Goal: Information Seeking & Learning: Learn about a topic

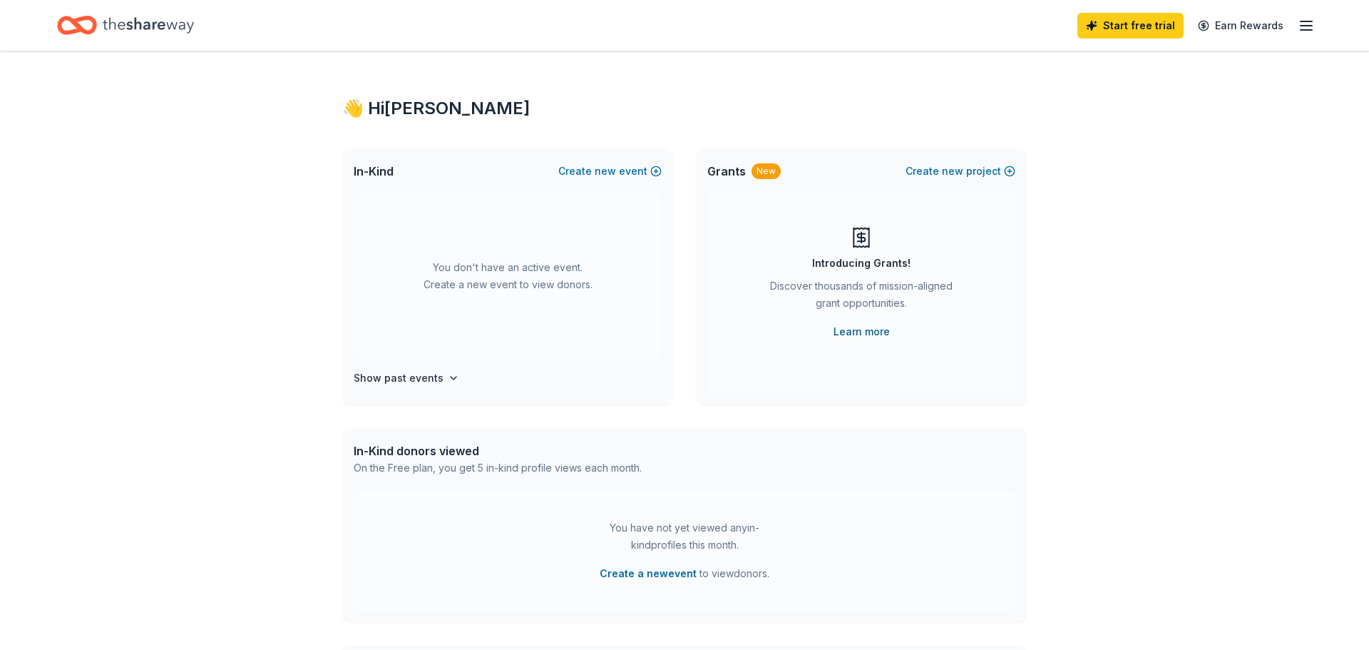
click at [875, 334] on link "Learn more" at bounding box center [862, 331] width 56 height 17
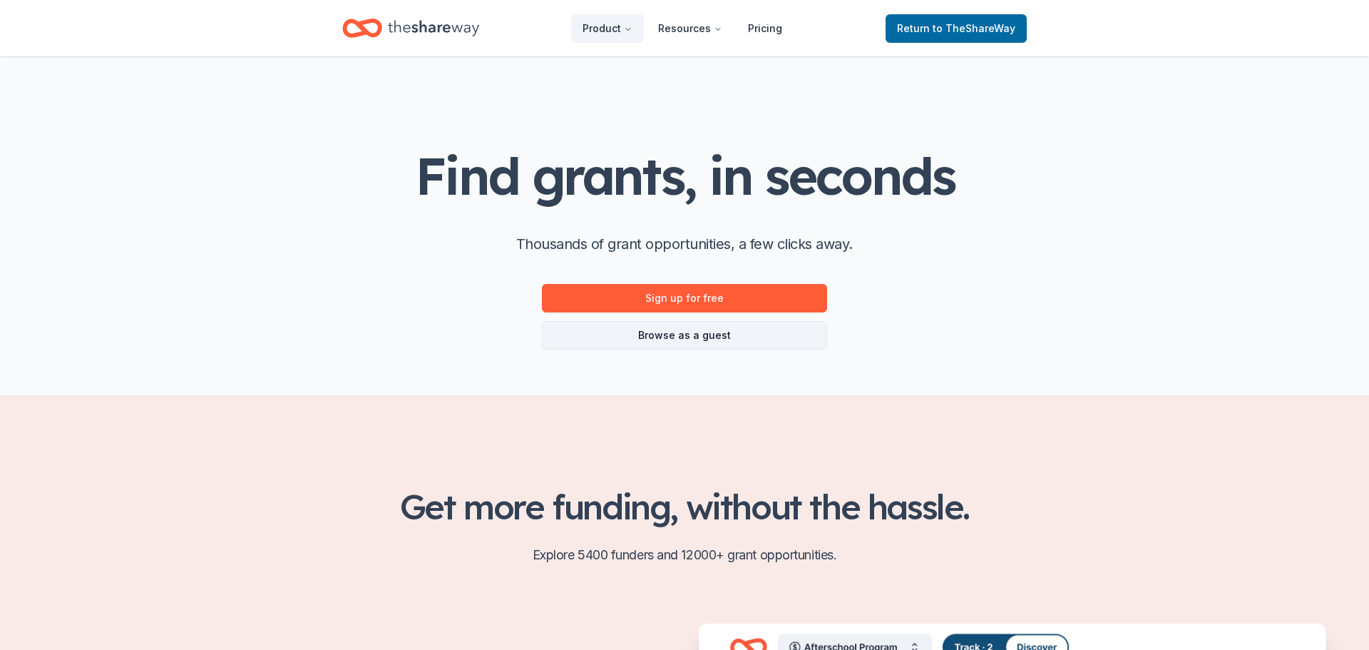
click at [717, 337] on link "Browse as a guest" at bounding box center [684, 335] width 285 height 29
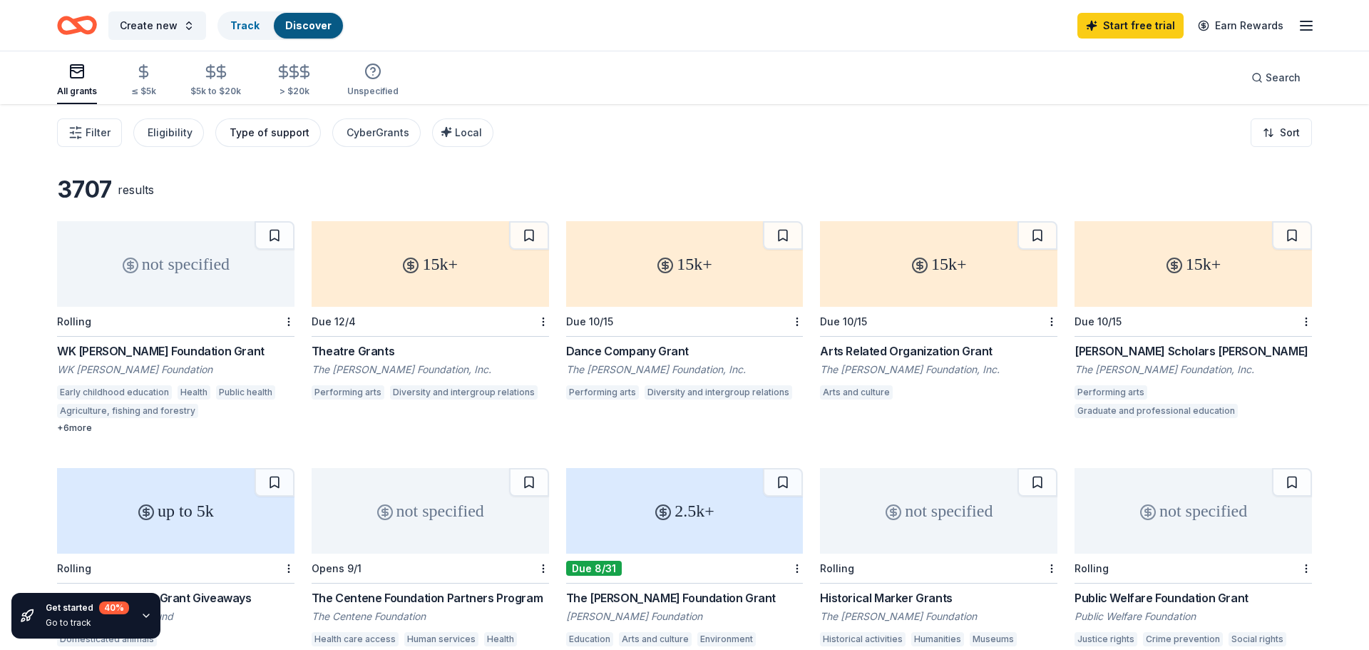
click at [280, 135] on div "Type of support" at bounding box center [270, 132] width 80 height 17
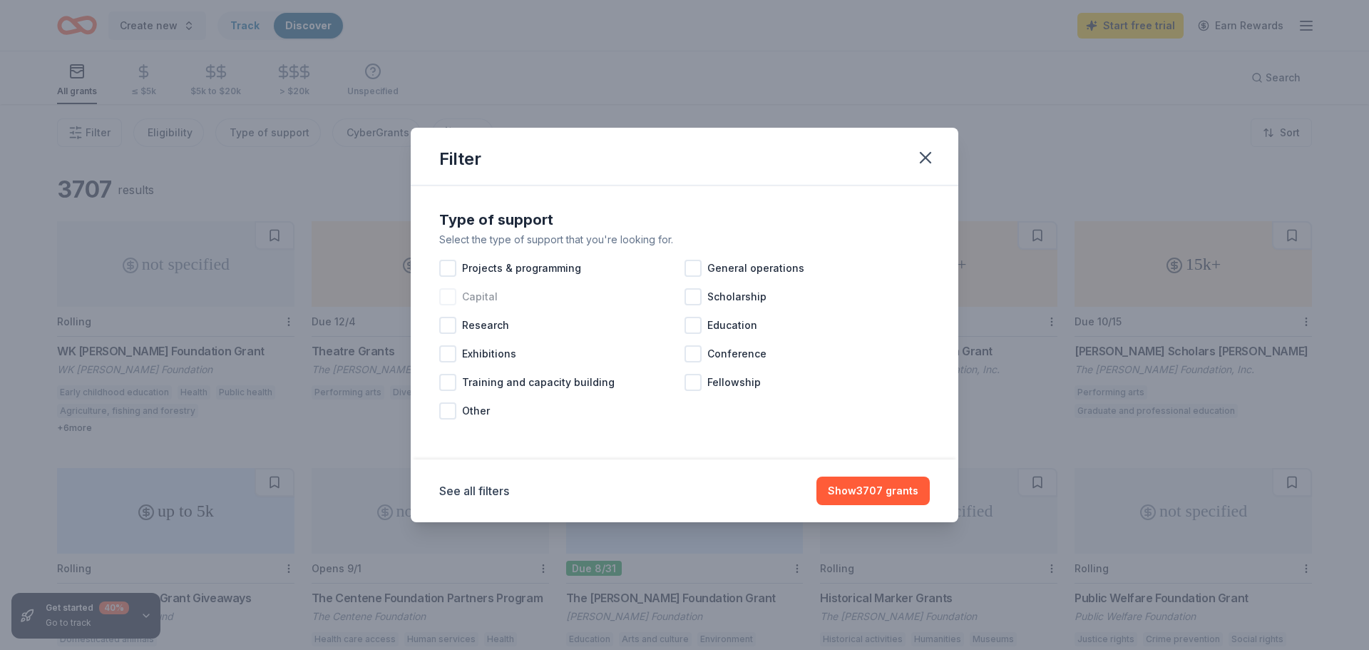
click at [449, 300] on div at bounding box center [447, 296] width 17 height 17
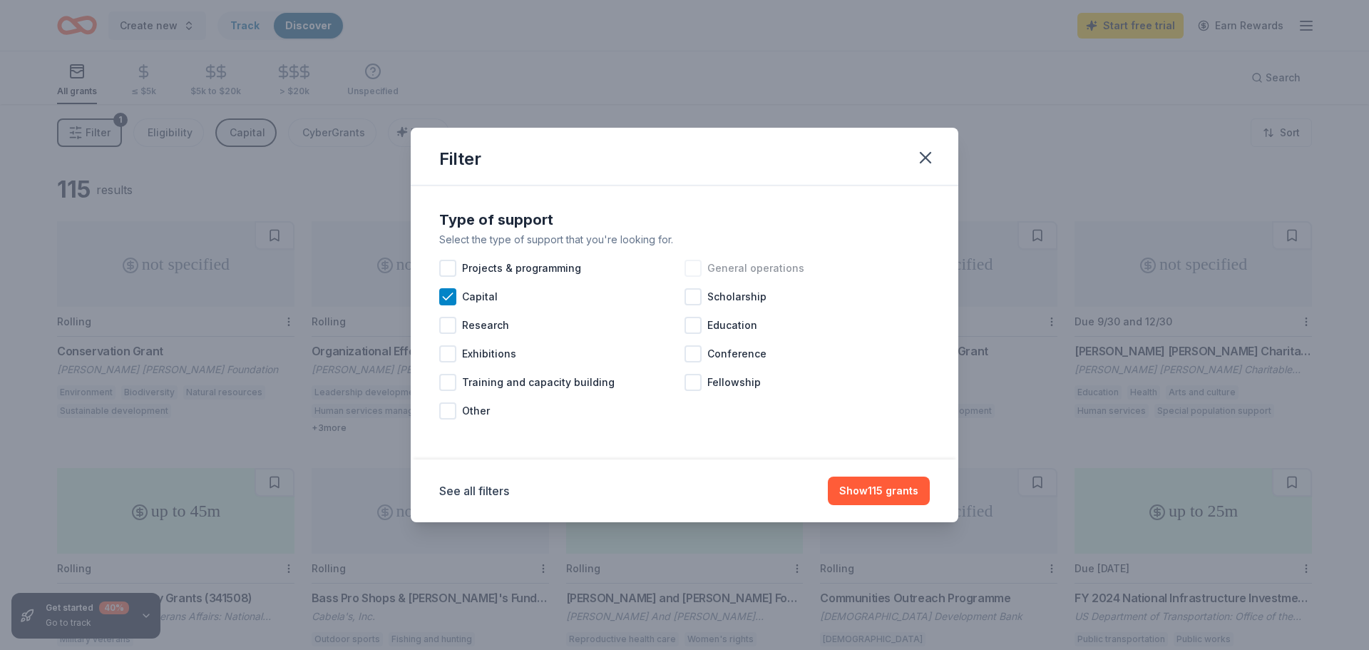
click at [695, 270] on div at bounding box center [693, 268] width 17 height 17
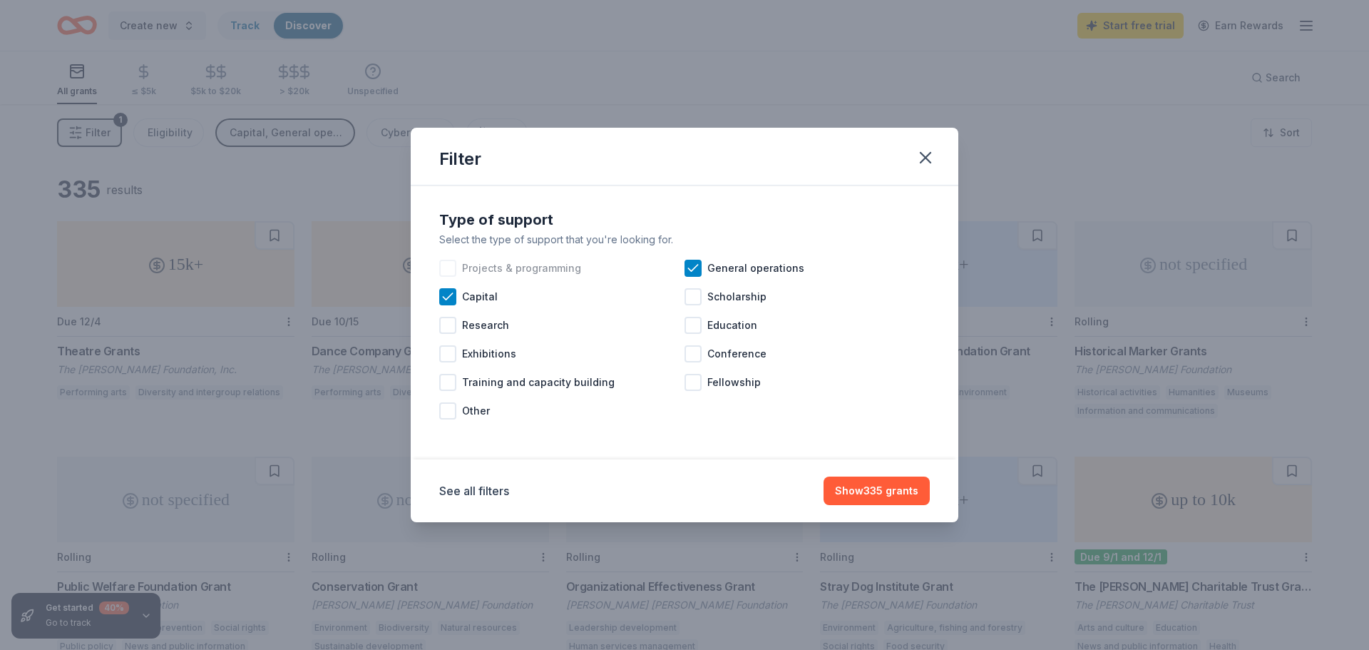
click at [451, 271] on div at bounding box center [447, 268] width 17 height 17
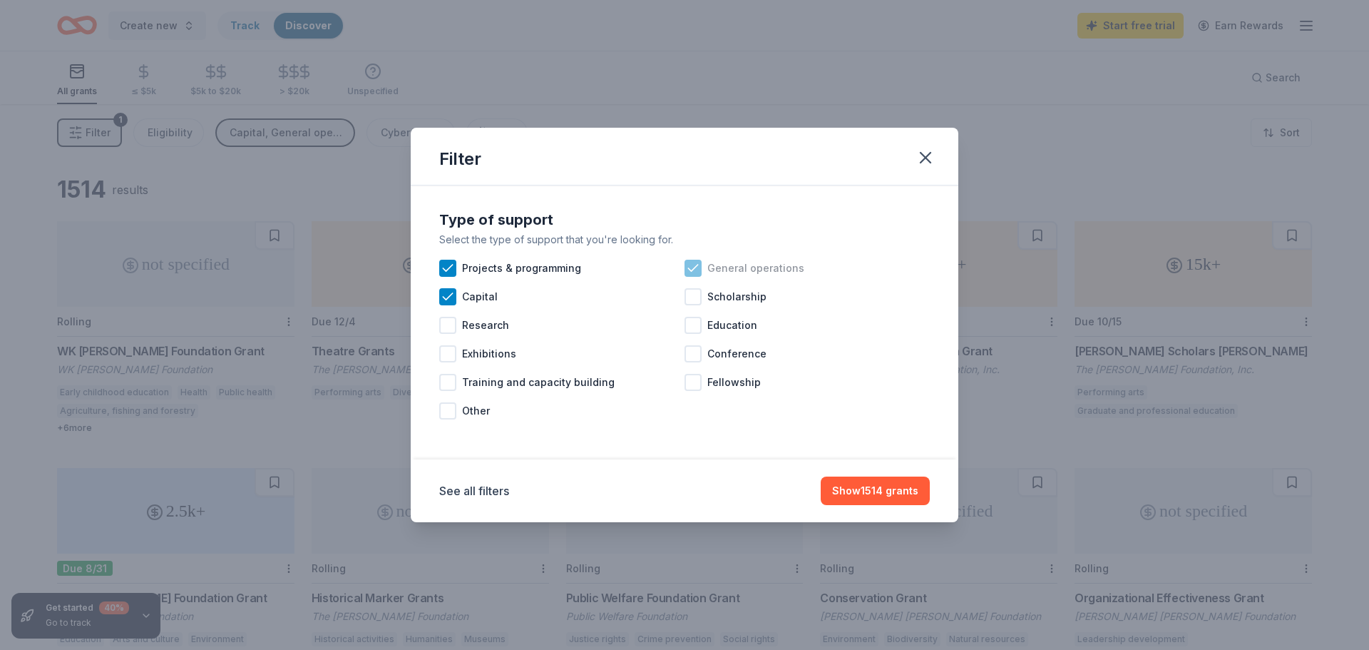
click at [697, 265] on icon at bounding box center [692, 268] width 9 height 6
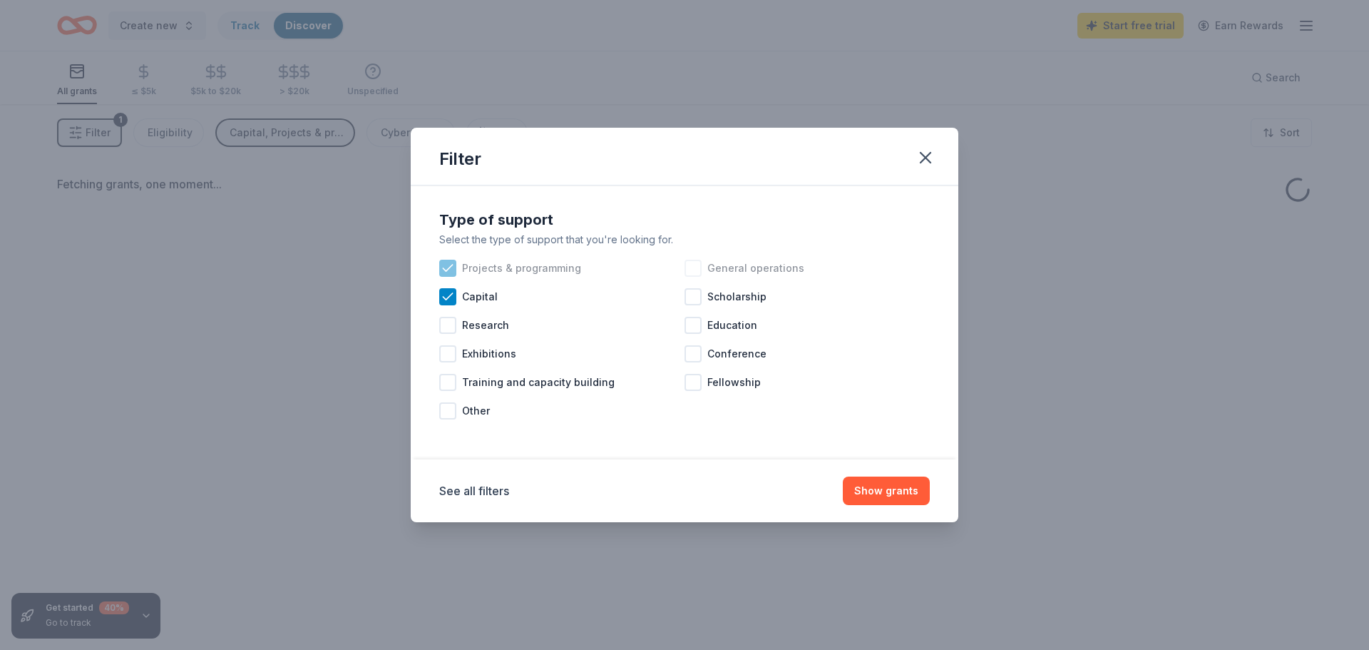
click at [452, 269] on icon at bounding box center [448, 268] width 14 height 14
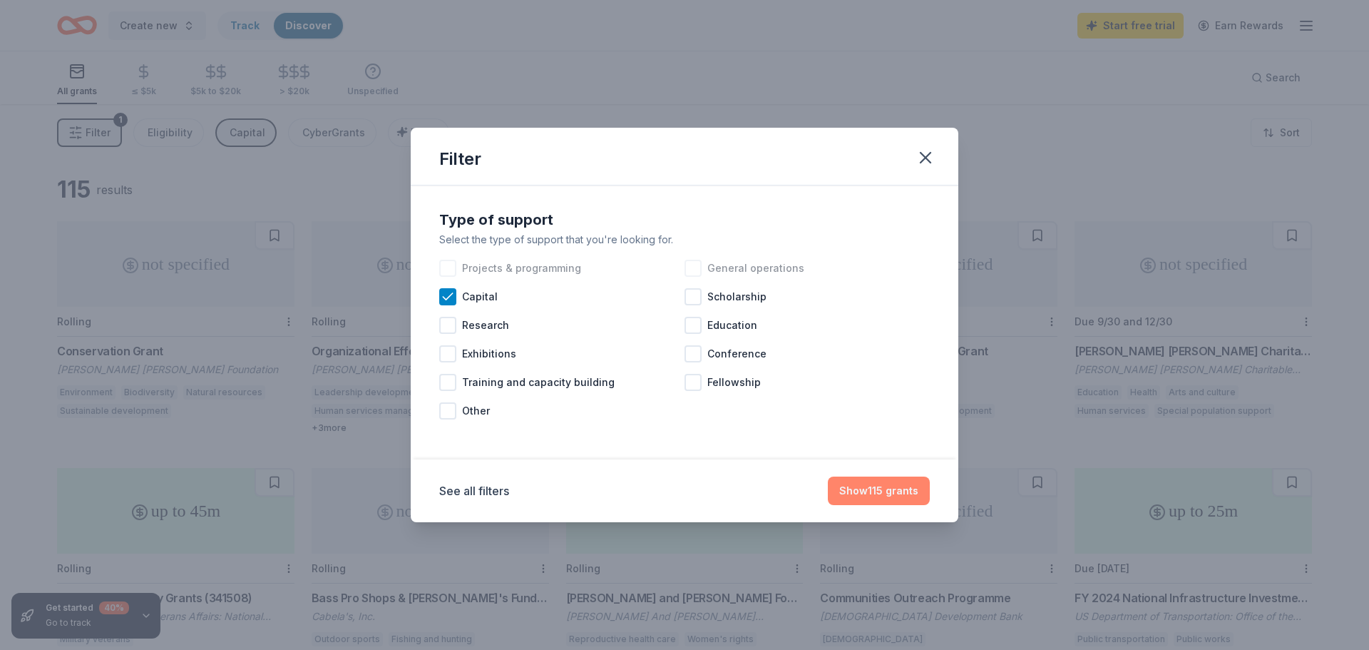
click at [866, 487] on button "Show 115 grants" at bounding box center [879, 490] width 102 height 29
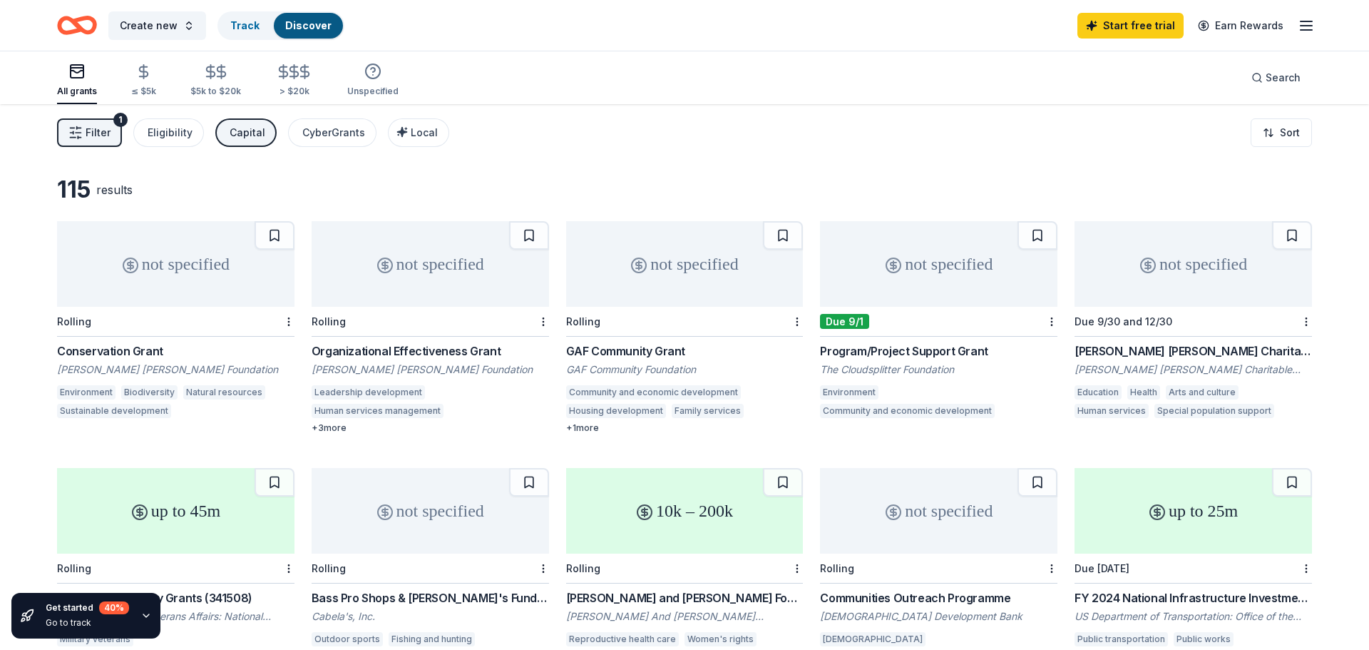
click at [240, 131] on div "Capital" at bounding box center [248, 132] width 36 height 17
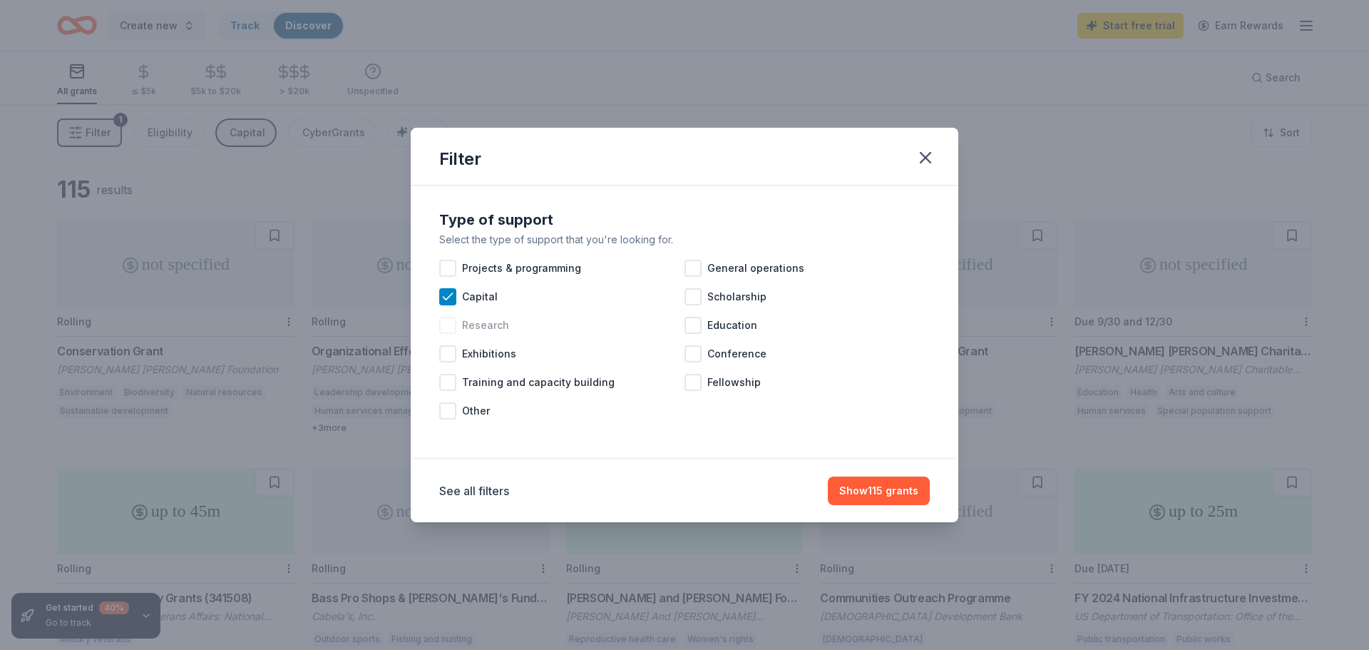
click at [447, 265] on div at bounding box center [447, 268] width 17 height 17
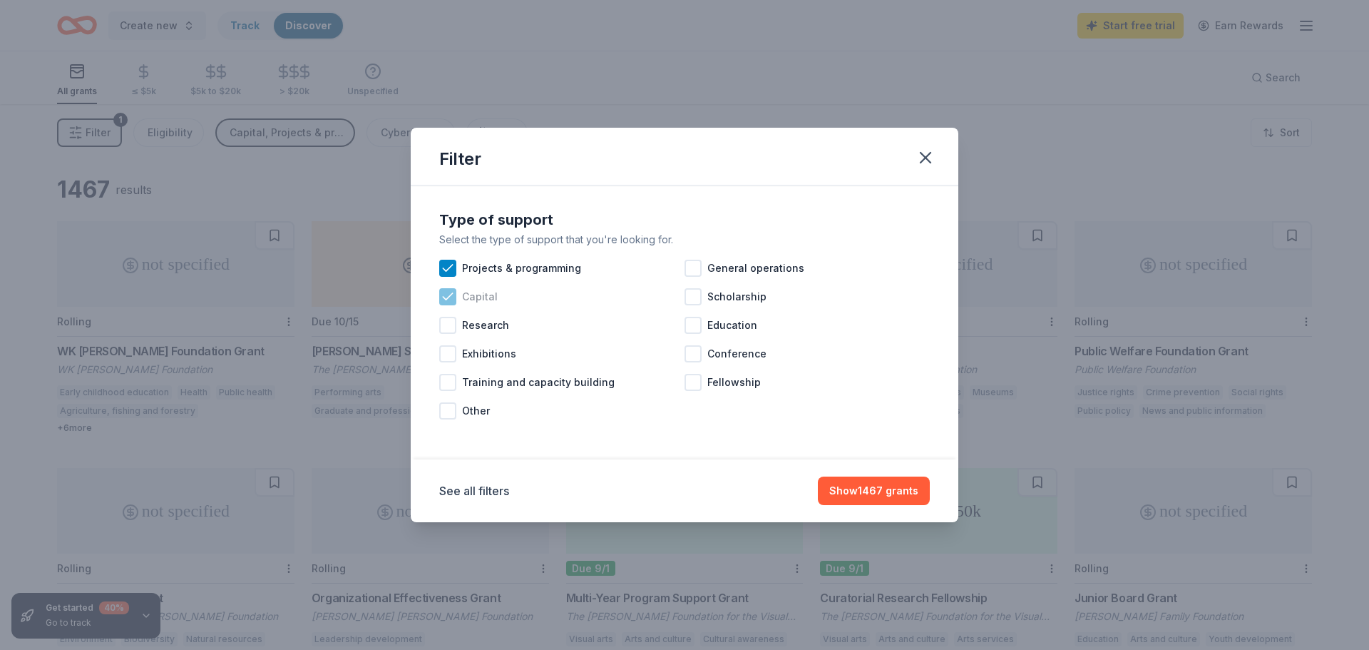
click at [448, 295] on icon at bounding box center [448, 297] width 14 height 14
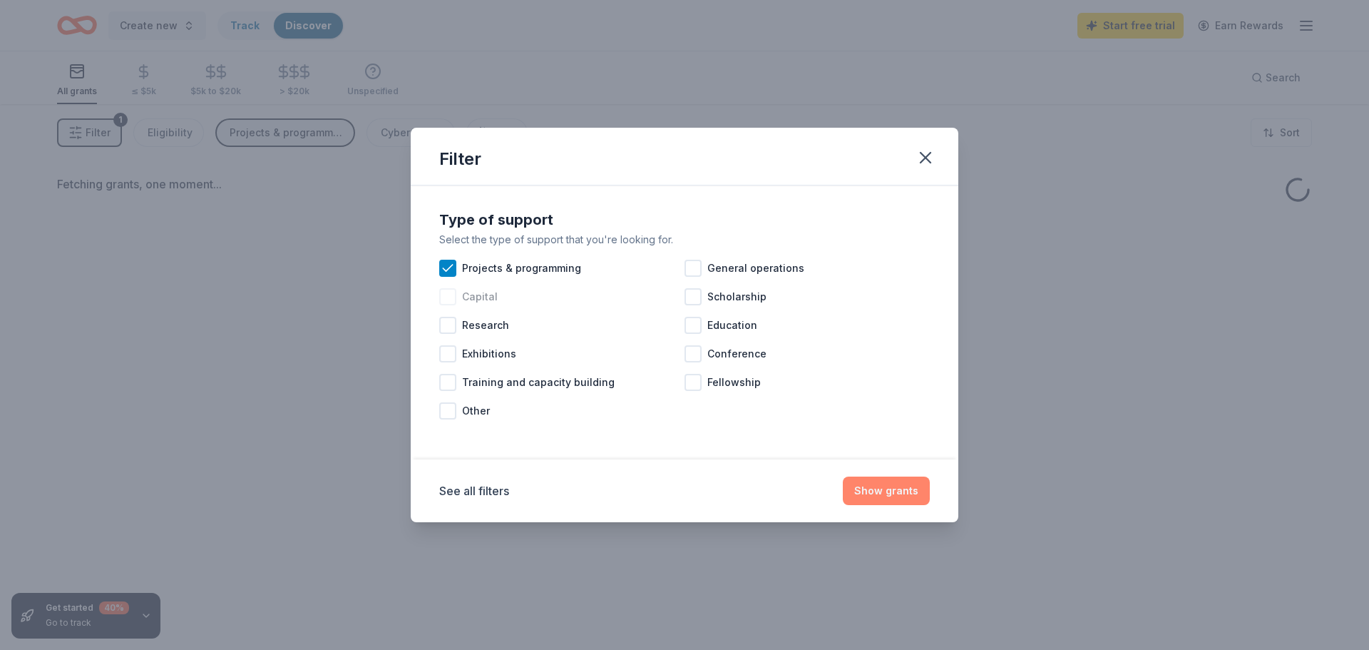
click at [894, 496] on button "Show grants" at bounding box center [886, 490] width 87 height 29
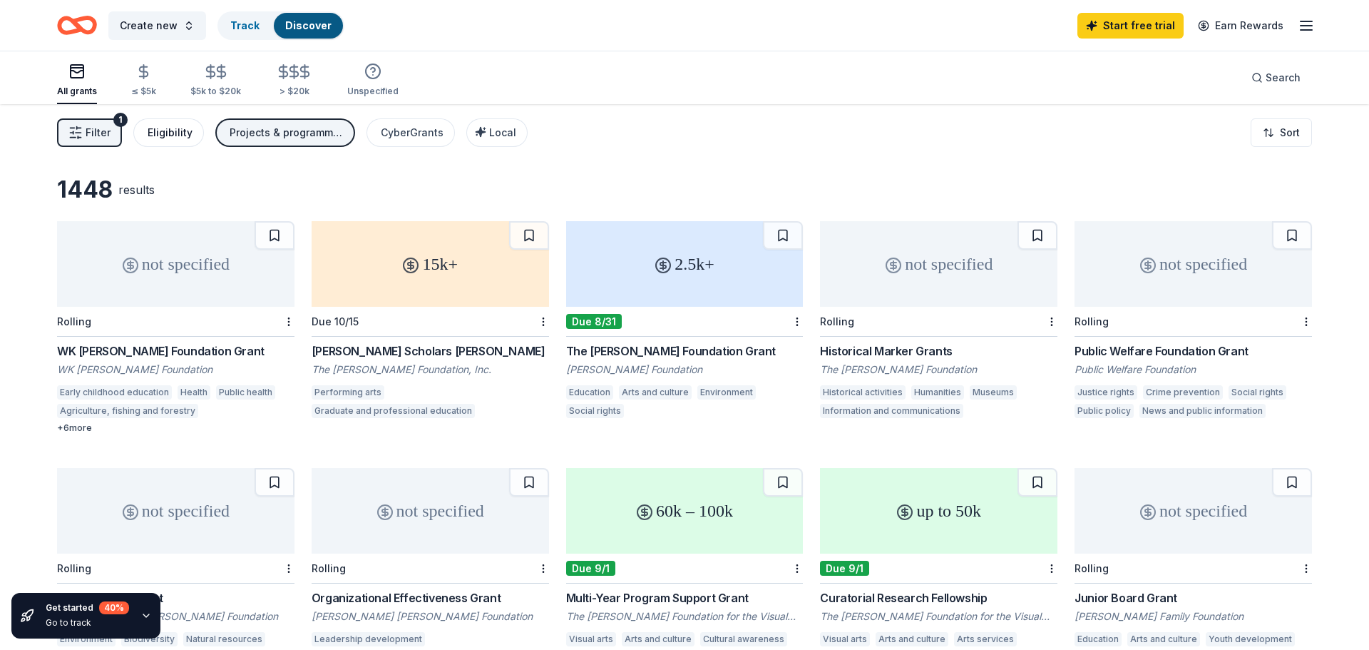
click at [189, 132] on div "Eligibility" at bounding box center [170, 132] width 45 height 17
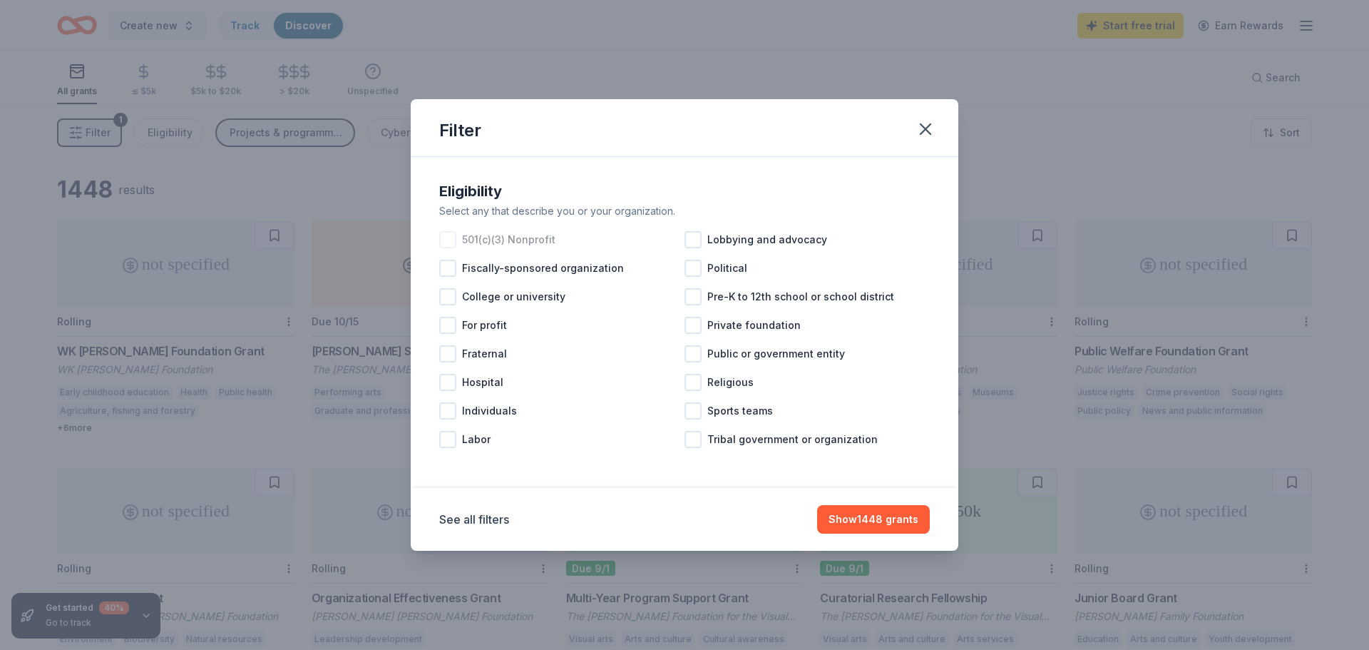
click at [444, 240] on div at bounding box center [447, 239] width 17 height 17
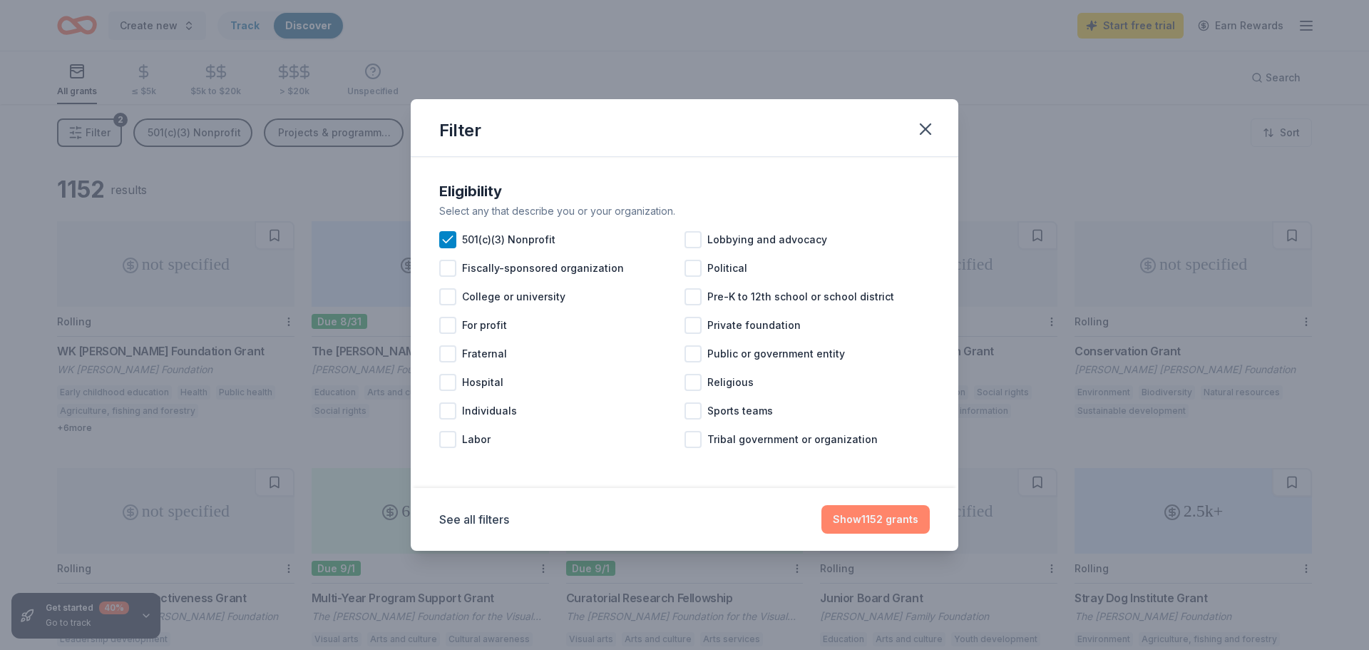
click at [871, 518] on button "Show 1152 grants" at bounding box center [876, 519] width 108 height 29
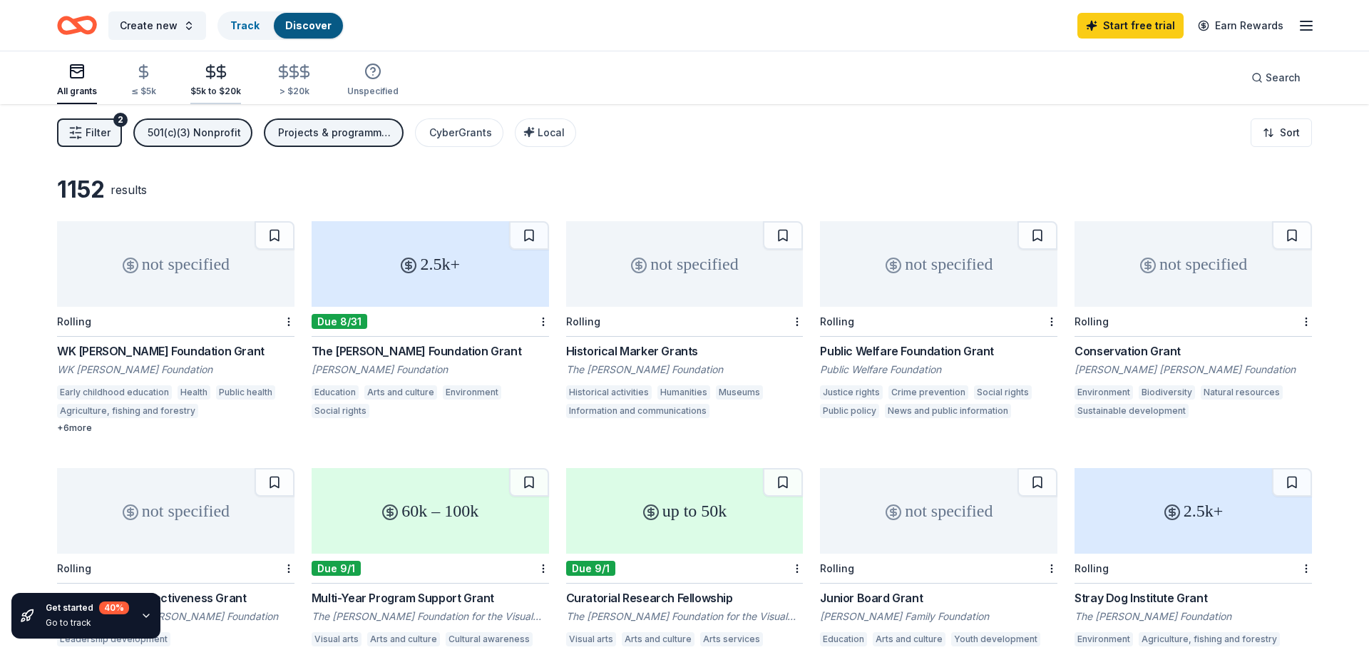
click at [213, 72] on icon "button" at bounding box center [221, 71] width 16 height 16
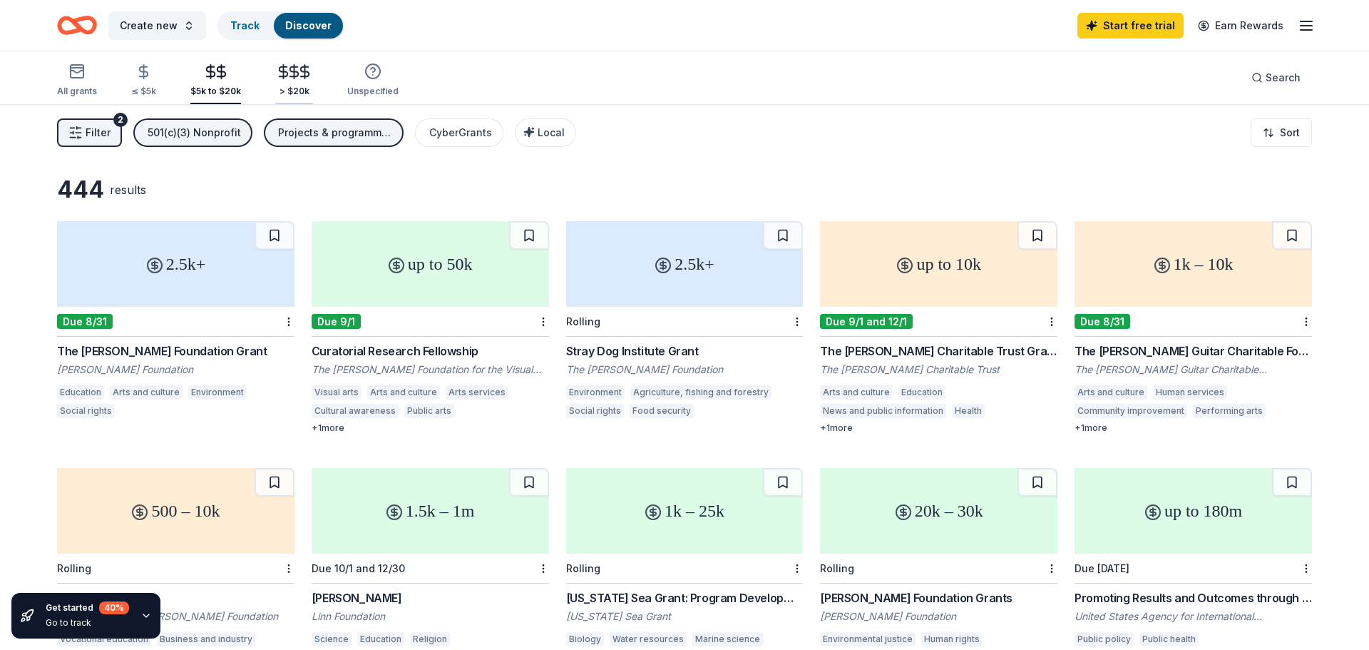
click at [286, 77] on icon "button" at bounding box center [294, 71] width 16 height 16
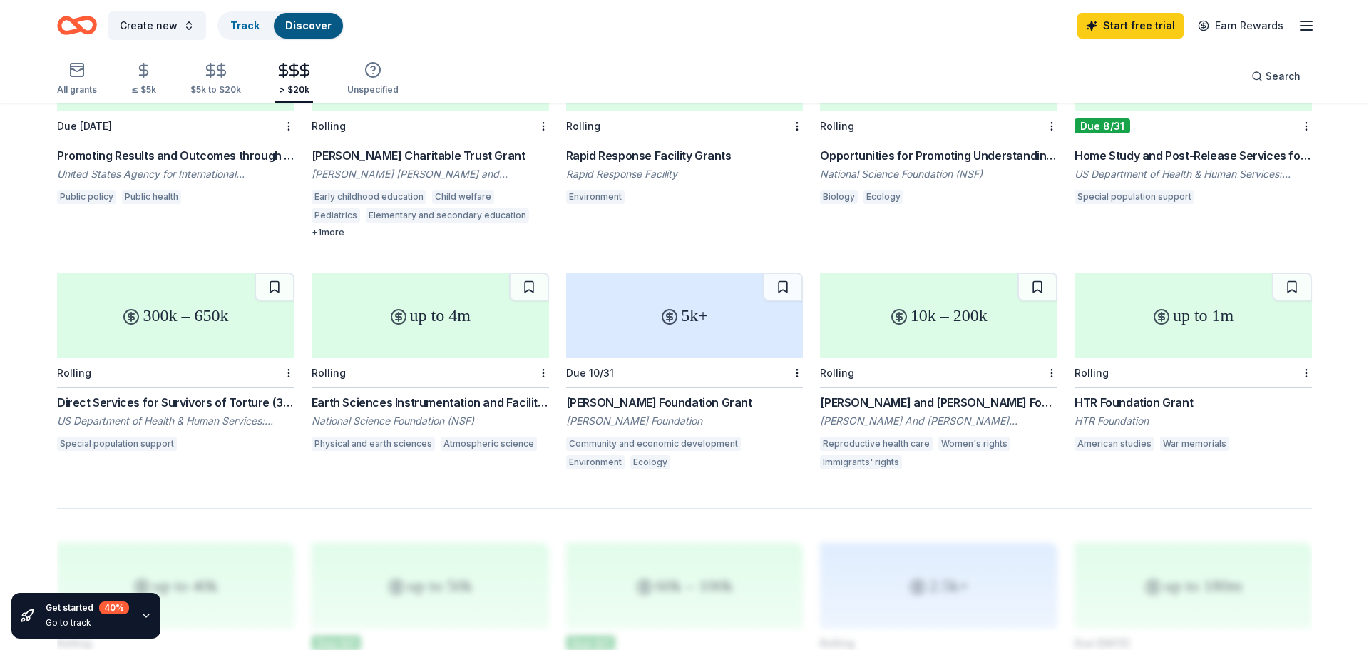
scroll to position [703, 0]
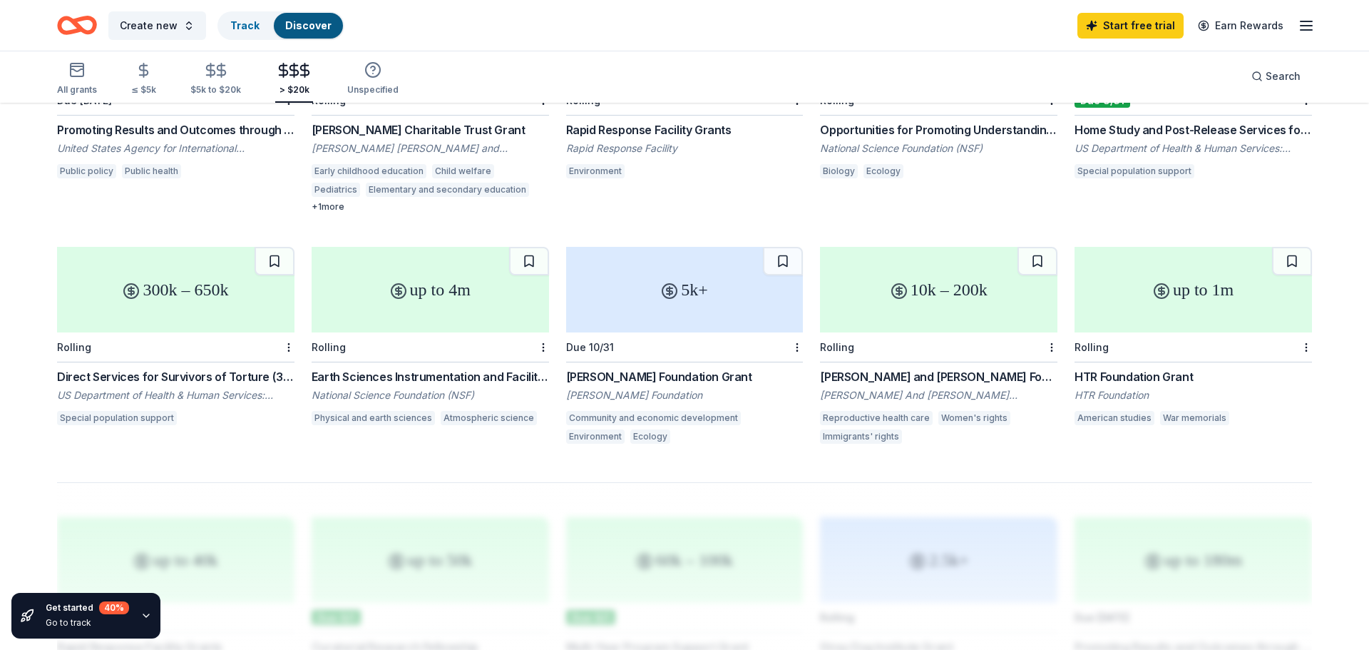
drag, startPoint x: 819, startPoint y: 379, endPoint x: 958, endPoint y: 379, distance: 138.4
click at [958, 379] on div "[PERSON_NAME] and [PERSON_NAME] Foundation: International Human Rights Grant Pr…" at bounding box center [938, 376] width 237 height 17
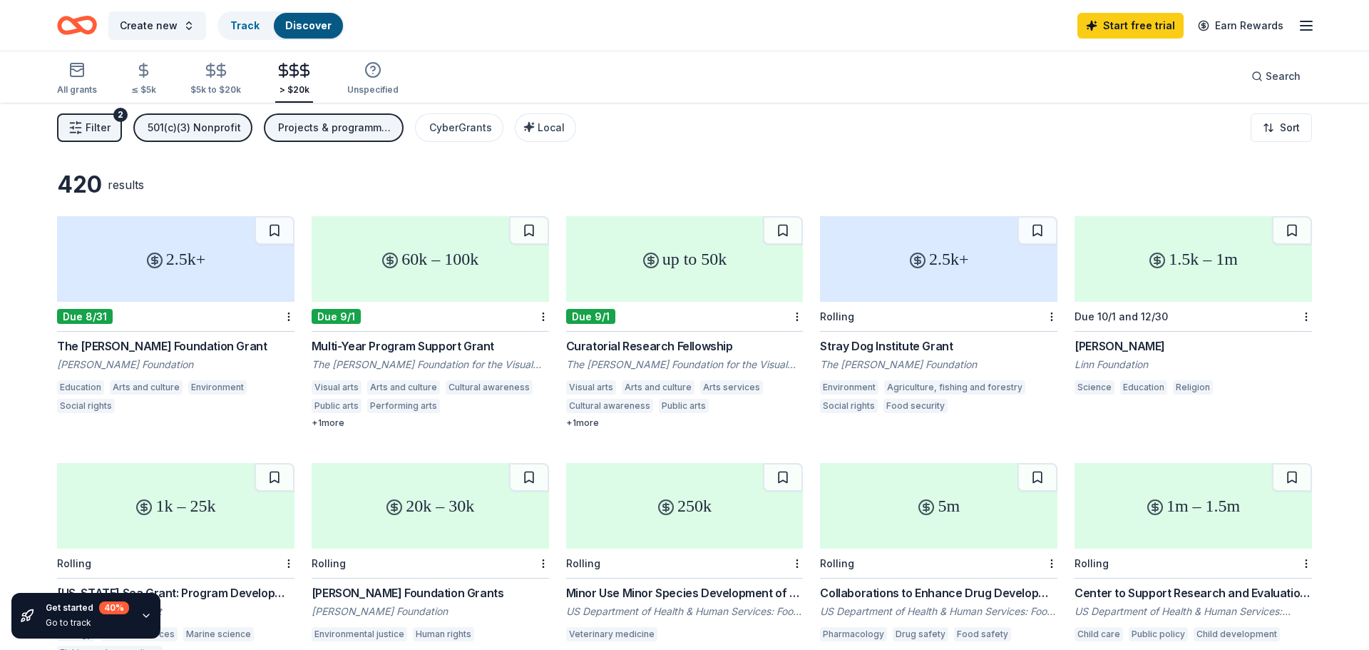
scroll to position [0, 0]
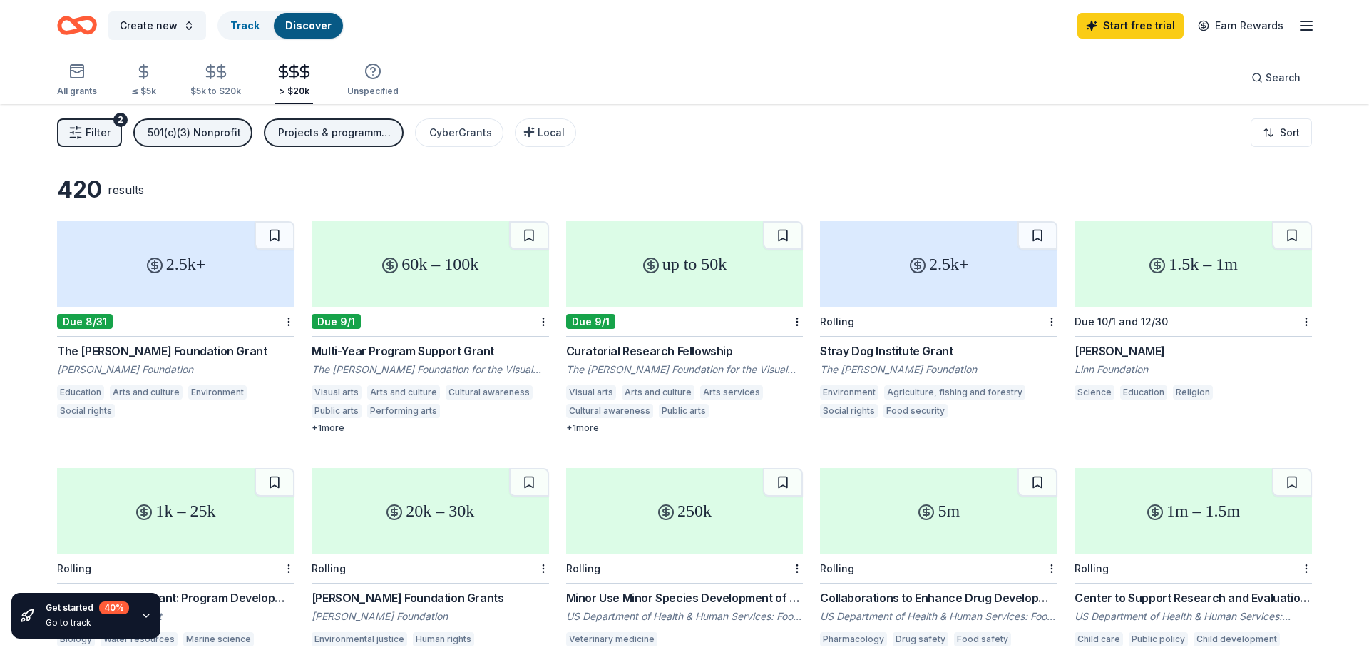
click at [322, 132] on div "Projects & programming" at bounding box center [335, 132] width 114 height 17
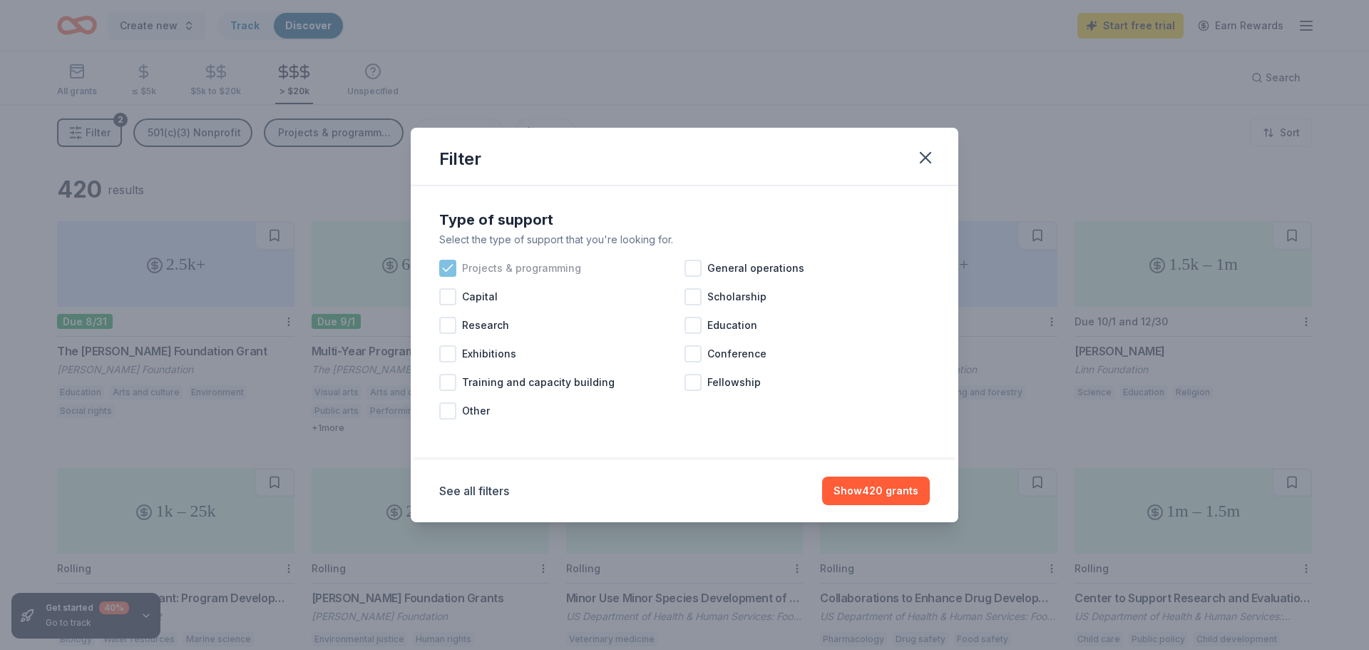
click at [447, 270] on icon at bounding box center [448, 268] width 14 height 14
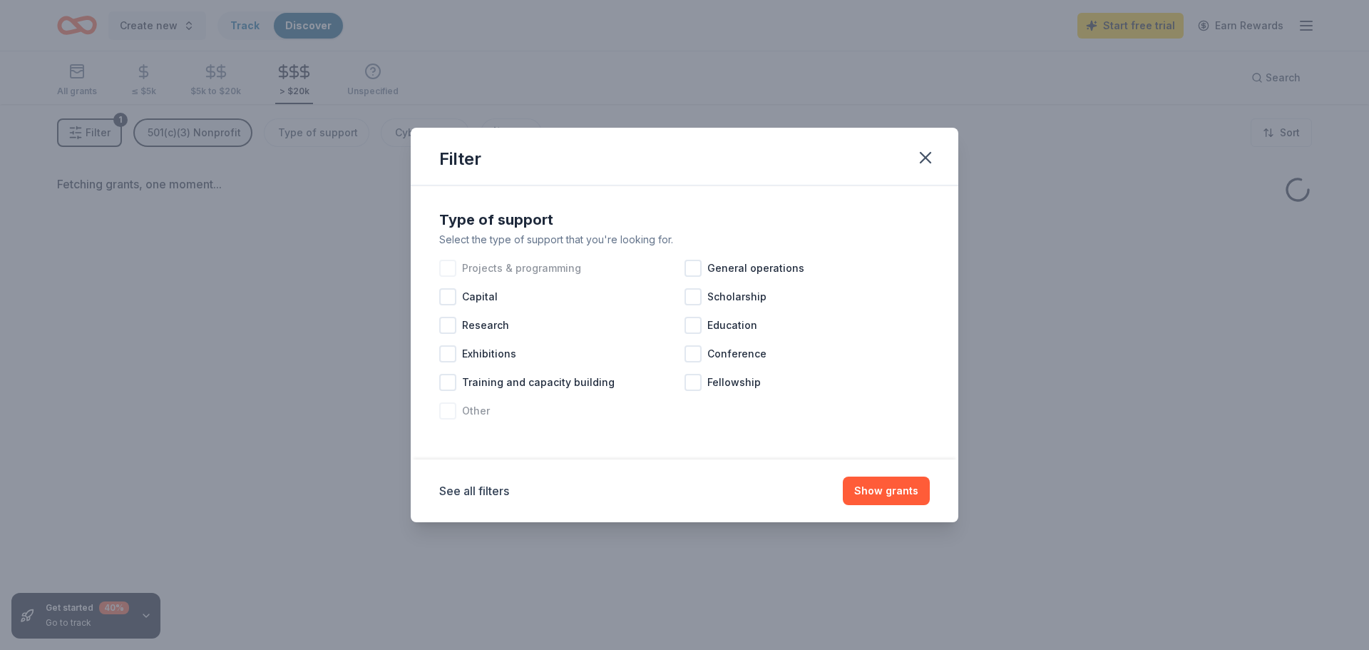
click at [452, 407] on div at bounding box center [447, 410] width 17 height 17
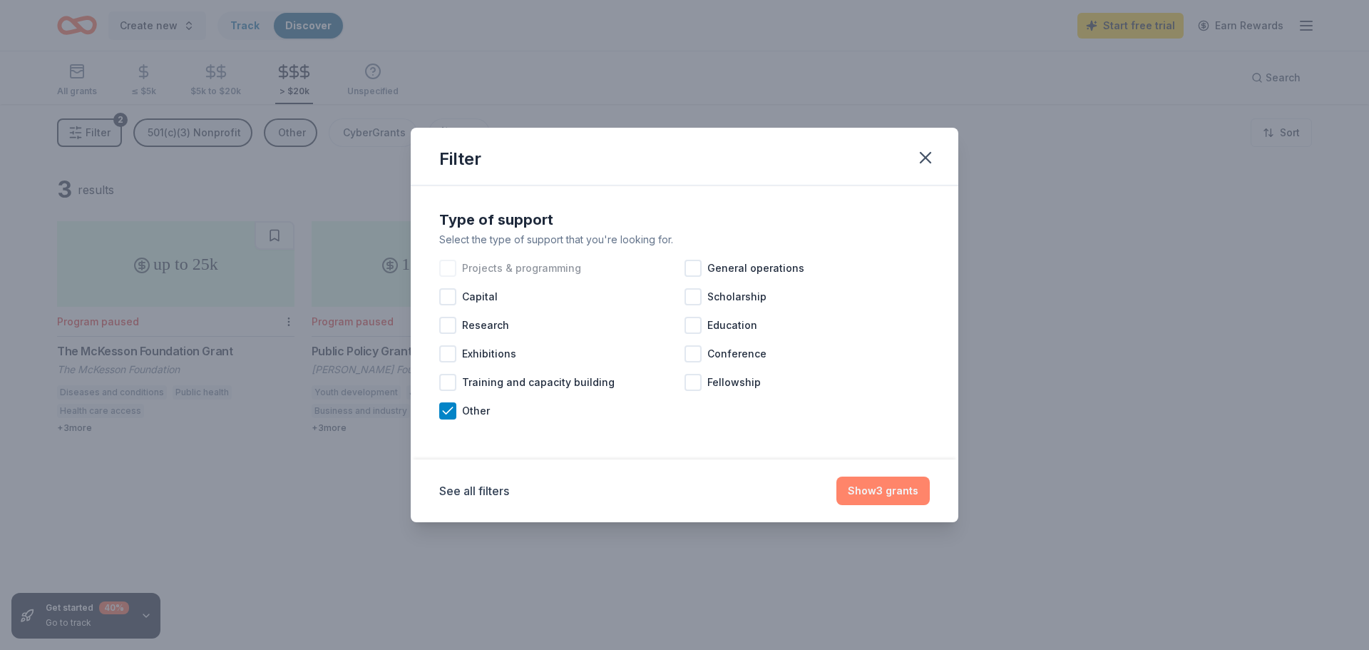
click at [878, 495] on button "Show 3 grants" at bounding box center [883, 490] width 93 height 29
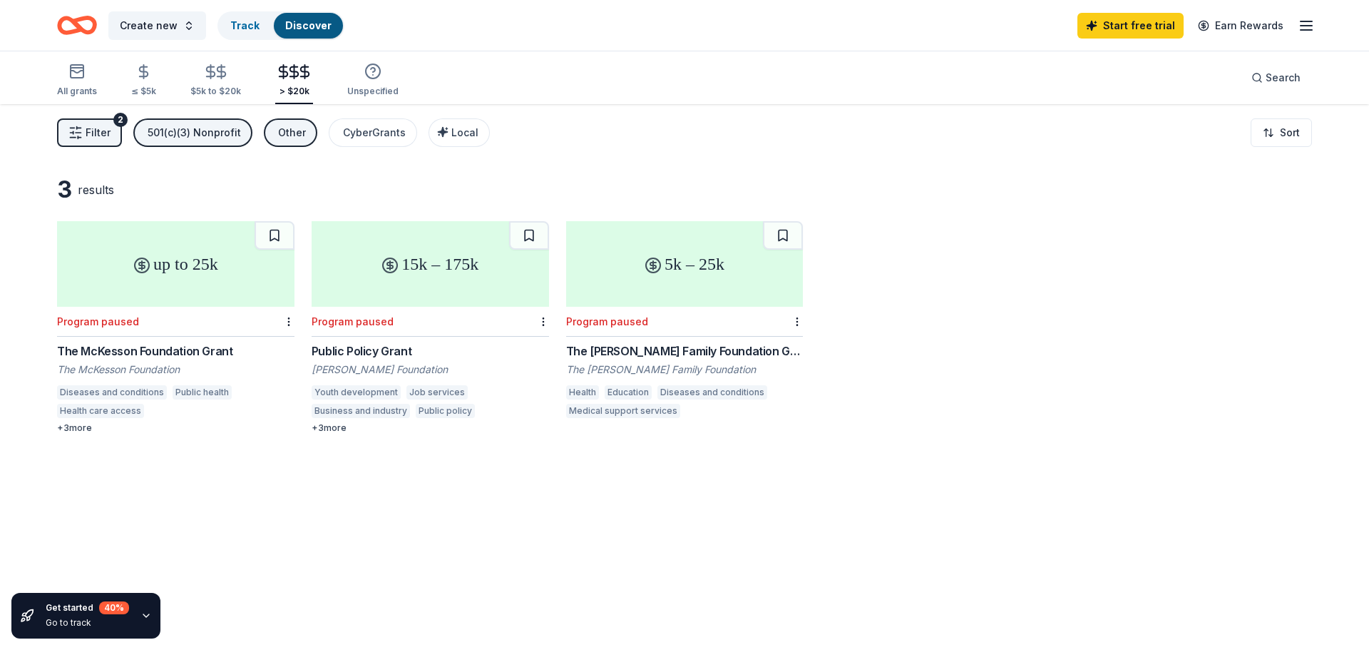
click at [280, 131] on div "Other" at bounding box center [292, 132] width 28 height 17
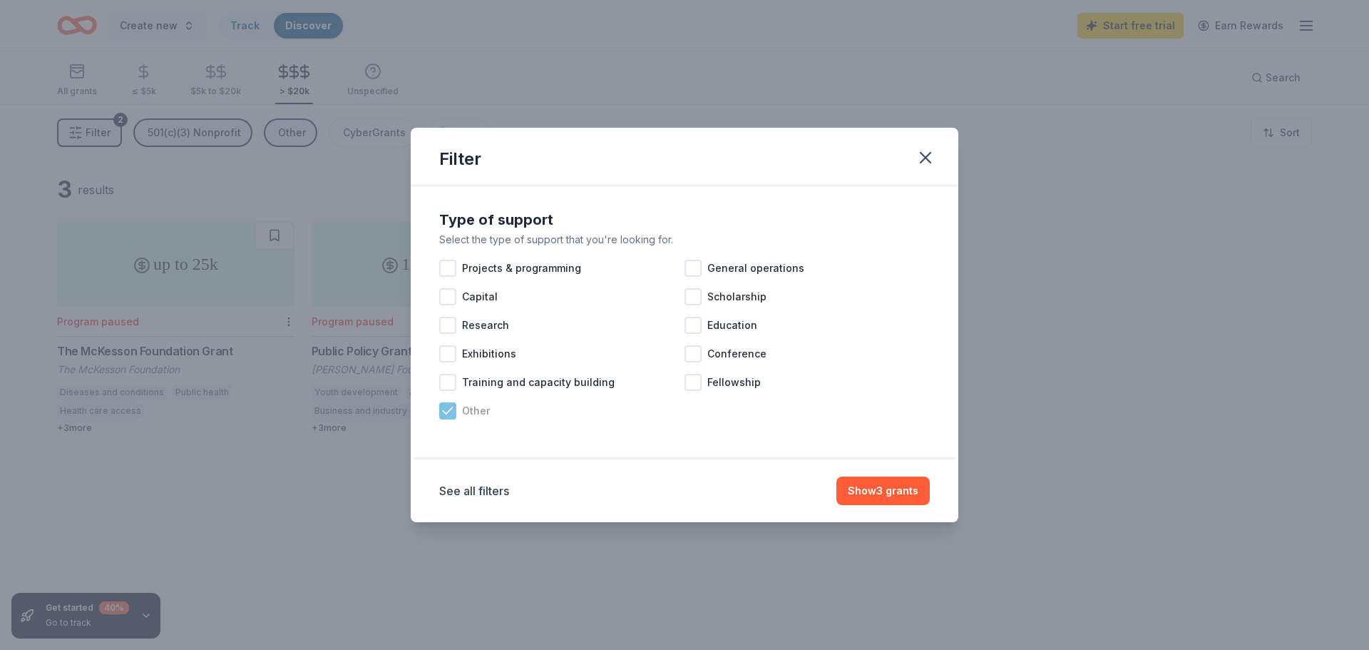
click at [446, 411] on icon at bounding box center [448, 411] width 14 height 14
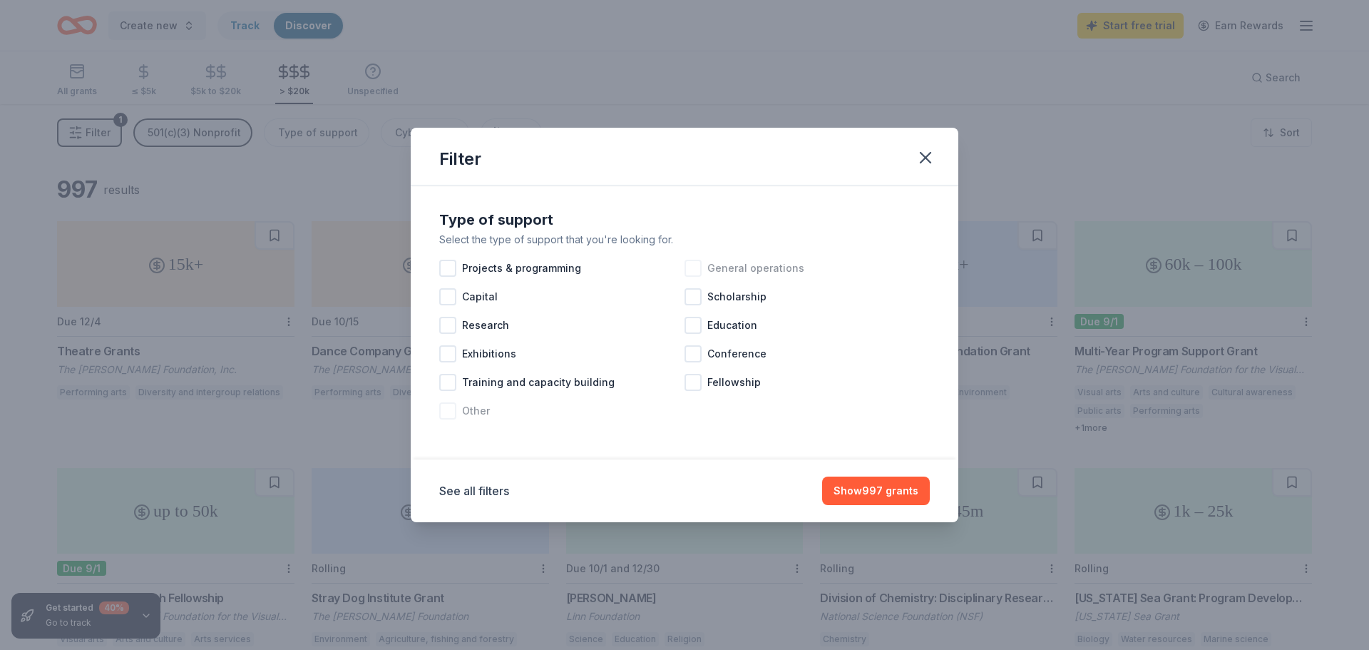
click at [695, 270] on div at bounding box center [693, 268] width 17 height 17
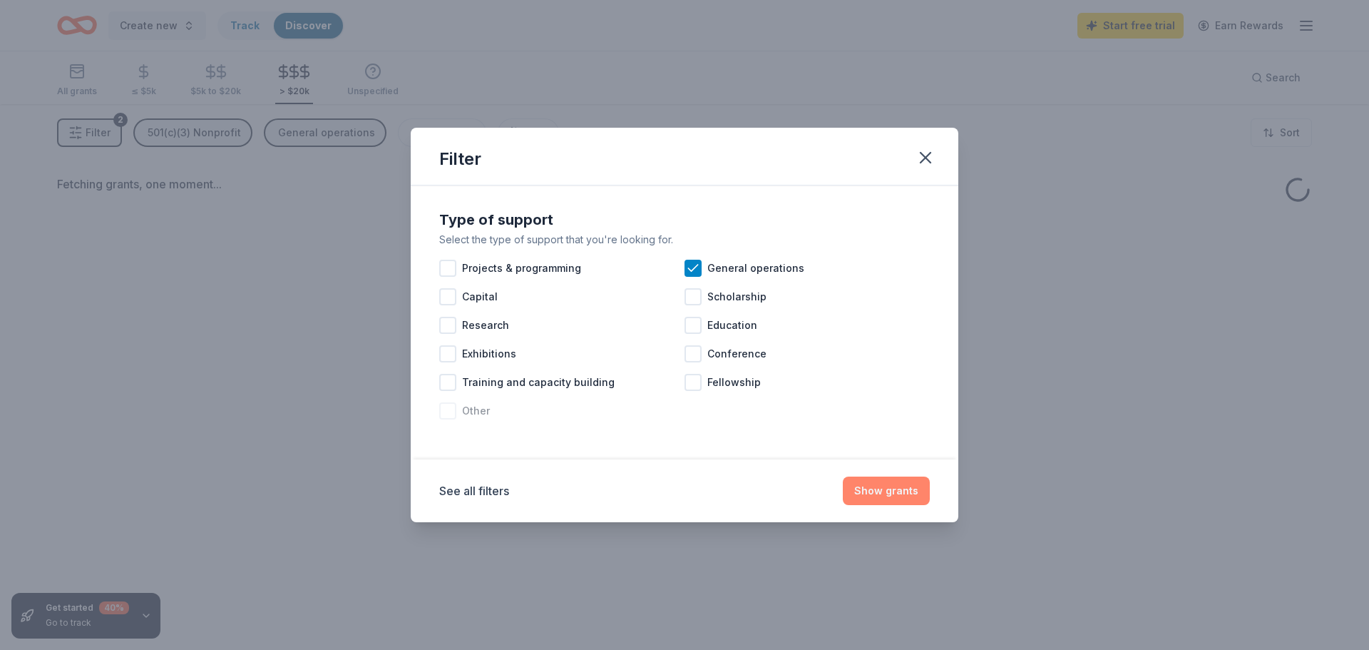
click at [866, 494] on button "Show grants" at bounding box center [886, 490] width 87 height 29
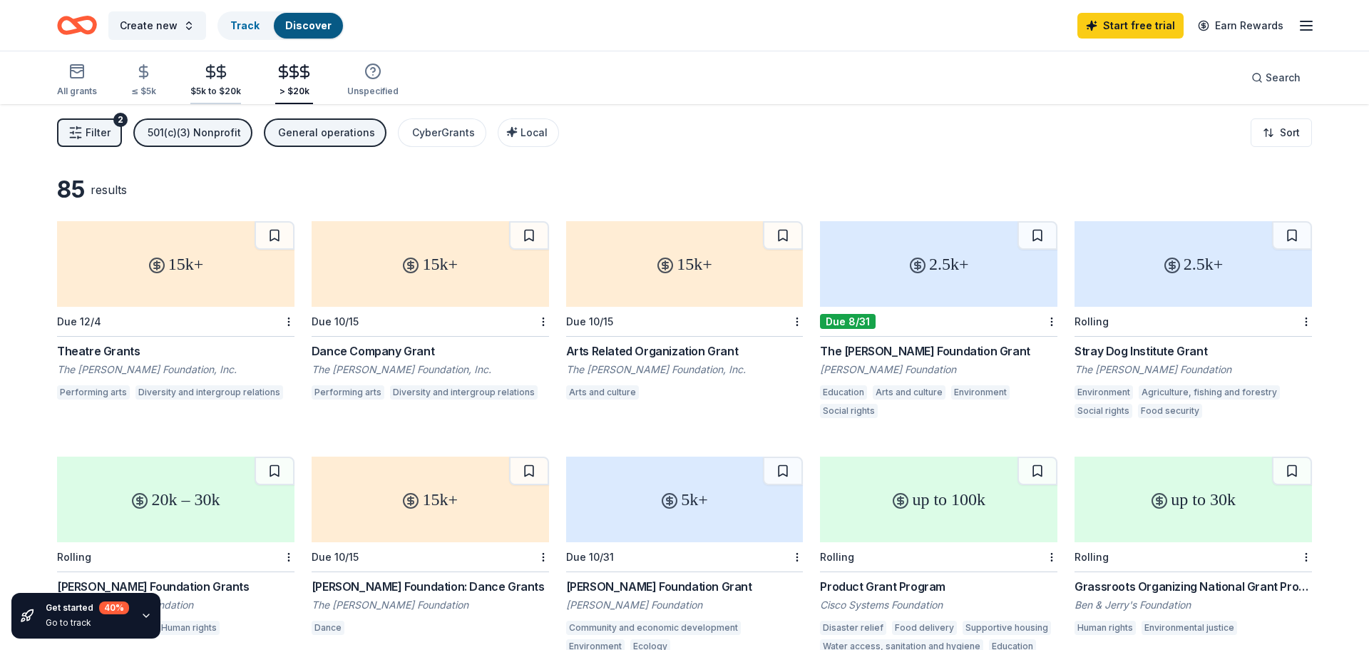
click at [220, 81] on div "$5k to $20k" at bounding box center [215, 80] width 51 height 34
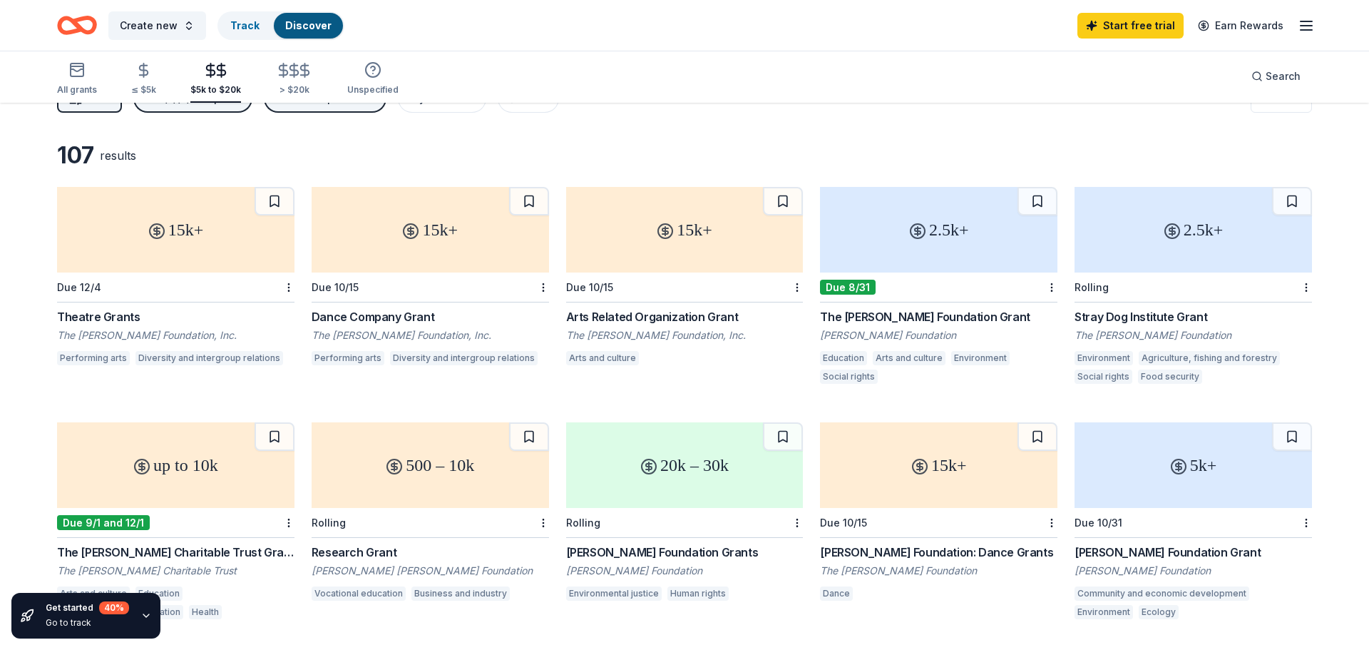
scroll to position [33, 0]
click at [146, 84] on div "≤ $5k" at bounding box center [143, 89] width 25 height 11
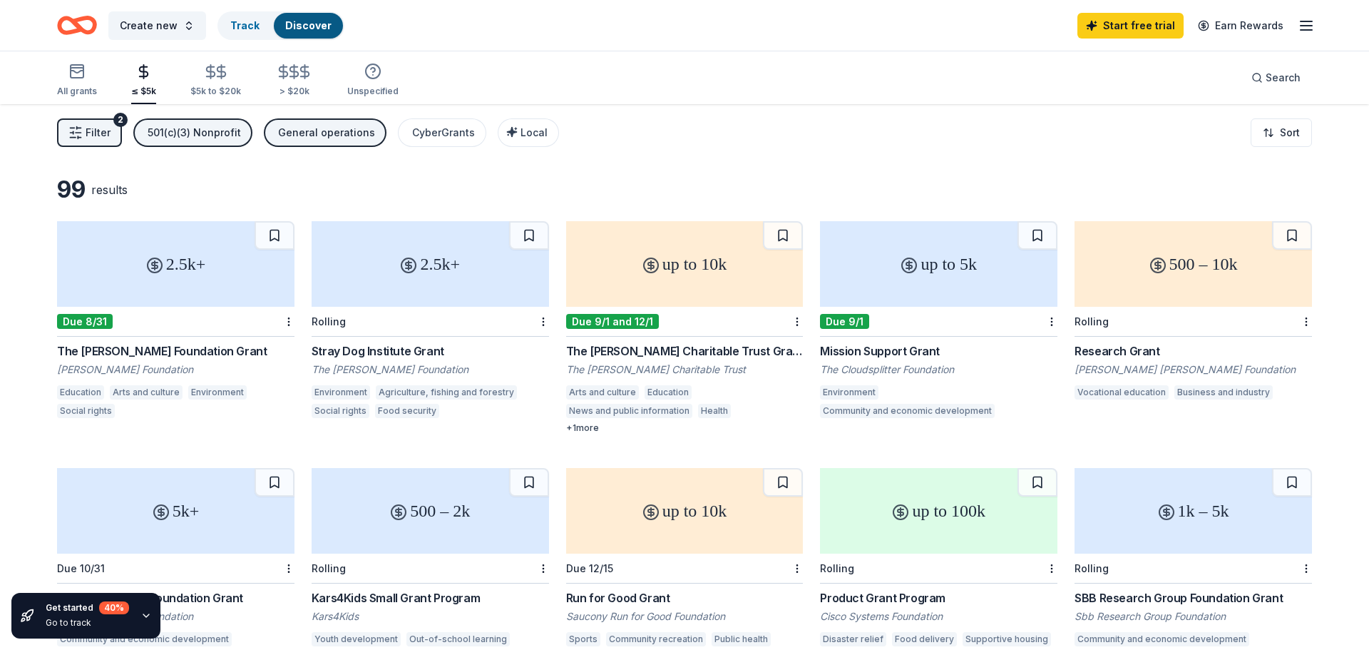
click at [318, 135] on div "General operations" at bounding box center [326, 132] width 97 height 17
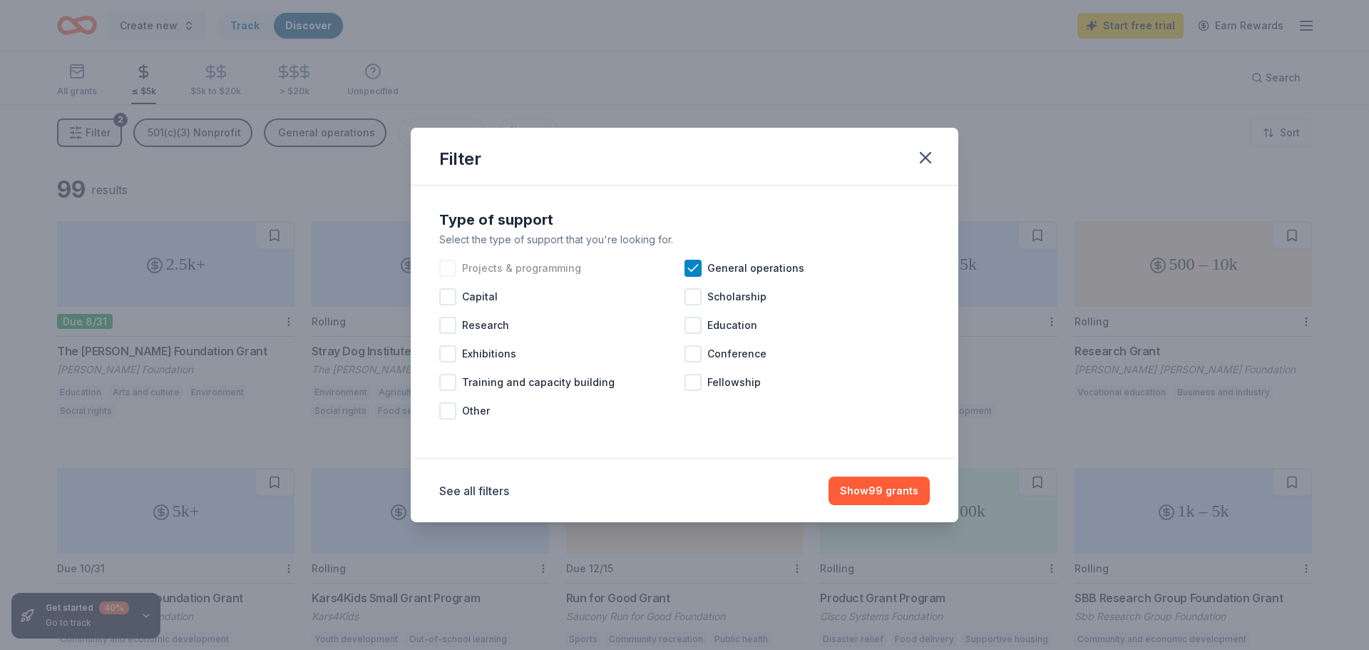
click at [449, 266] on div at bounding box center [447, 268] width 17 height 17
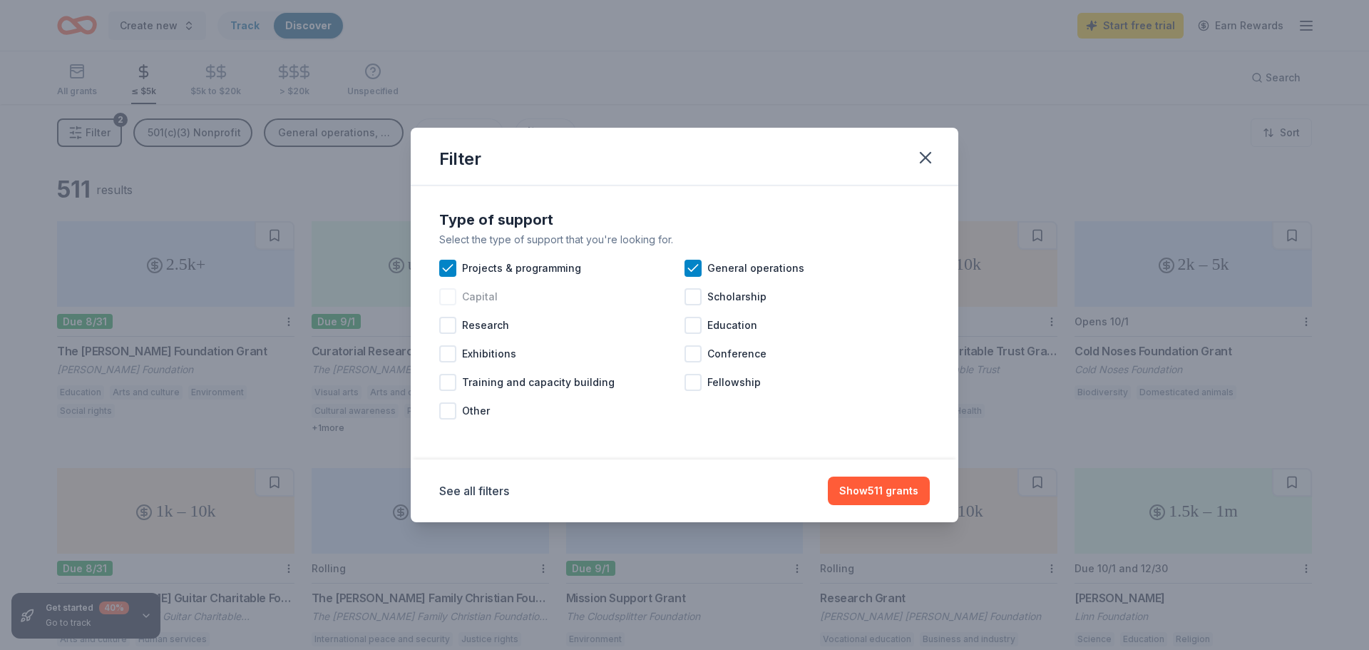
click at [449, 297] on div at bounding box center [447, 296] width 17 height 17
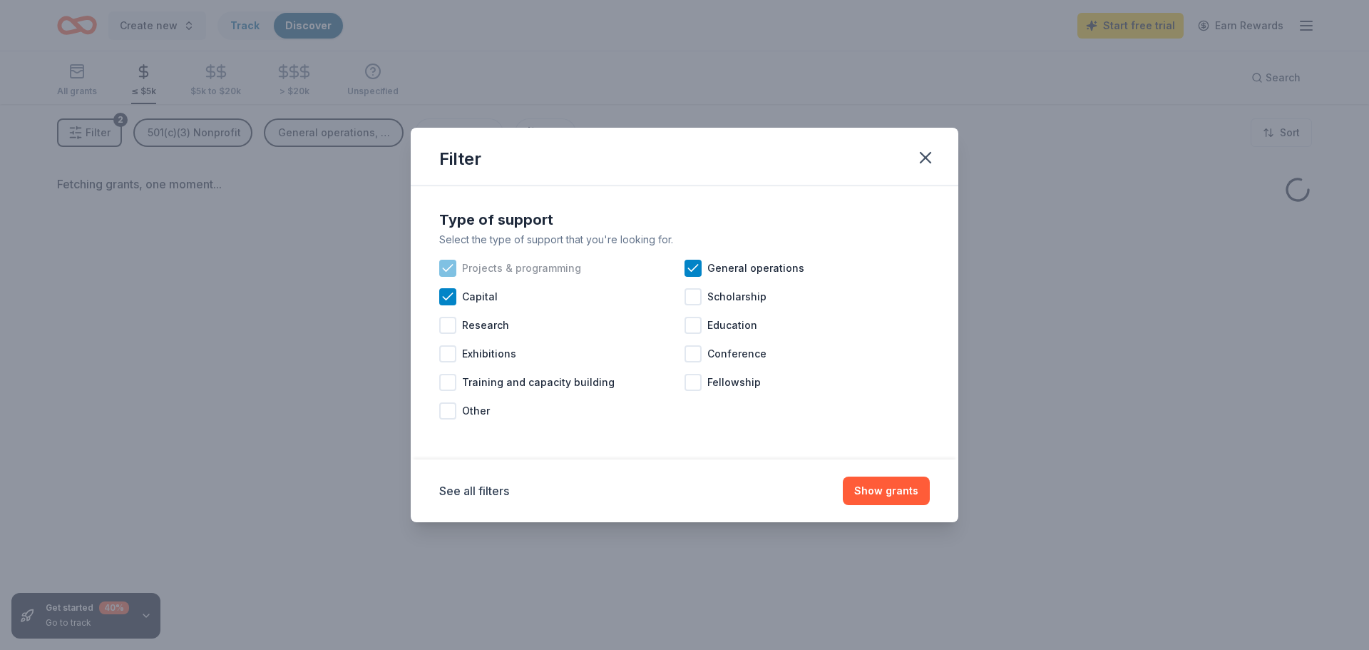
click at [697, 263] on icon at bounding box center [693, 268] width 14 height 14
click at [445, 291] on icon at bounding box center [448, 297] width 14 height 14
click at [894, 496] on button "Show grants" at bounding box center [886, 490] width 87 height 29
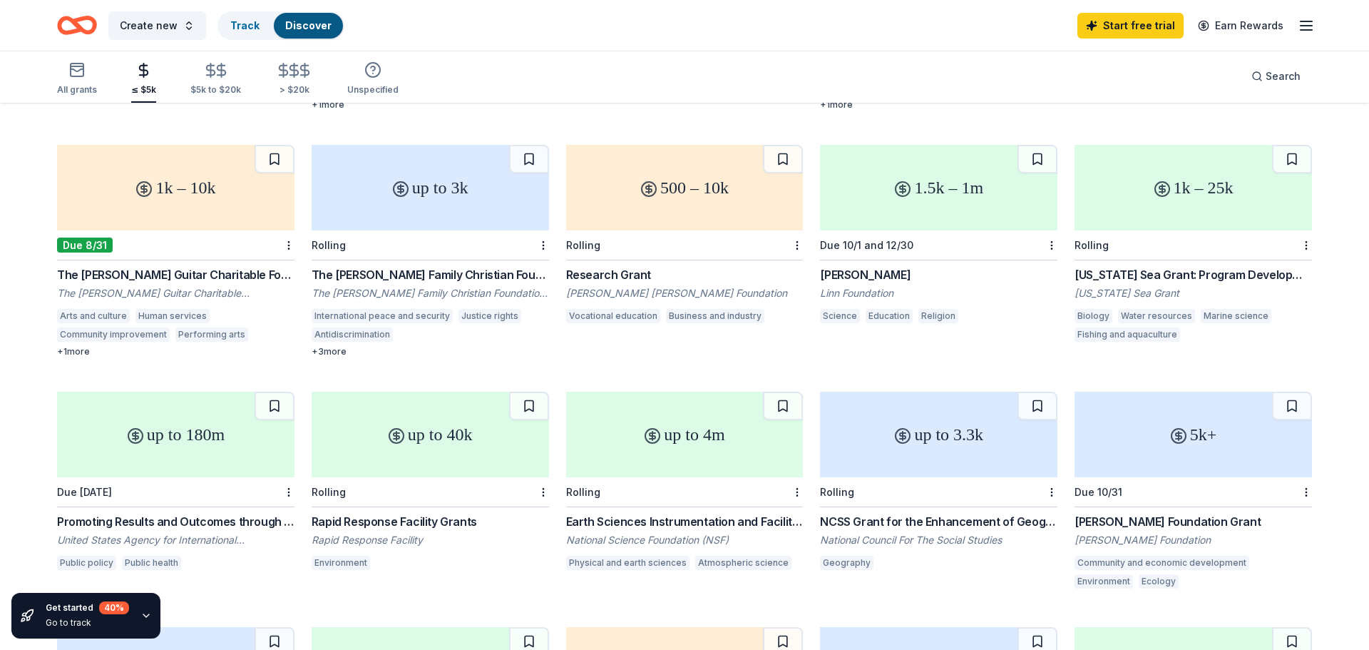
scroll to position [208, 0]
